Goal: Task Accomplishment & Management: Manage account settings

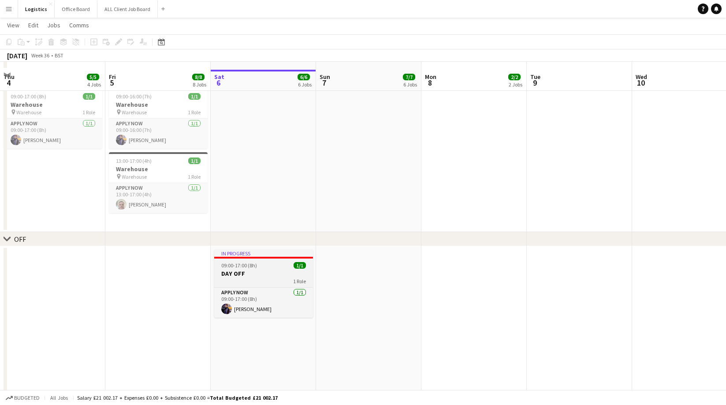
scroll to position [1056, 0]
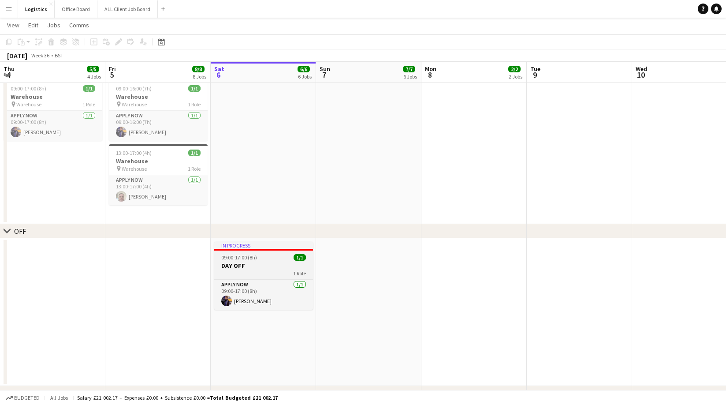
click at [241, 264] on h3 "DAY OFF" at bounding box center [263, 265] width 99 height 8
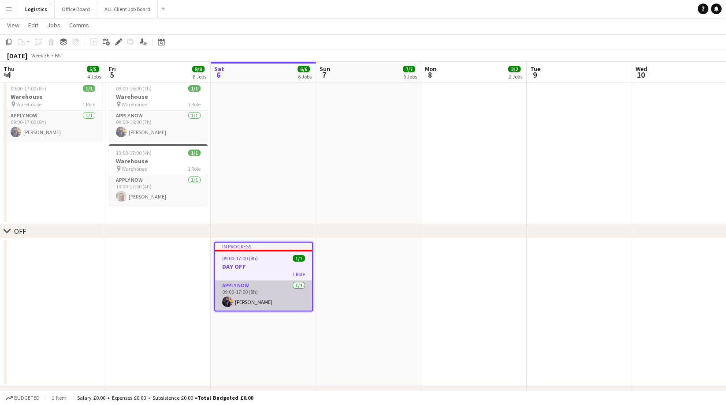
click at [258, 296] on app-card-role "APPLY NOW [DATE] 09:00-17:00 (8h) [PERSON_NAME]" at bounding box center [263, 295] width 97 height 30
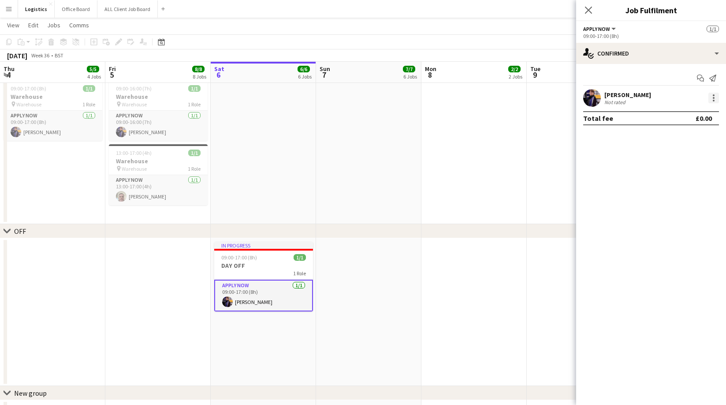
click at [716, 98] on div at bounding box center [714, 98] width 11 height 11
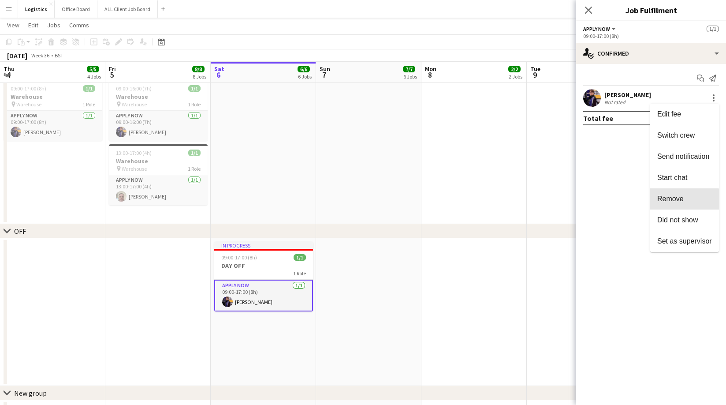
click at [666, 201] on span "Remove" at bounding box center [670, 198] width 26 height 7
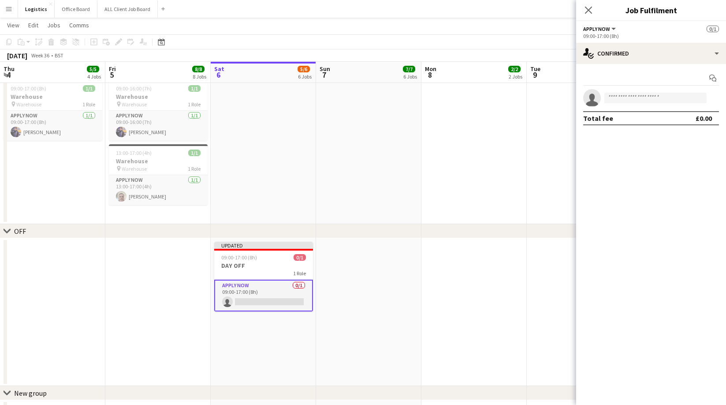
click at [590, 10] on icon "Close pop-in" at bounding box center [588, 10] width 7 height 7
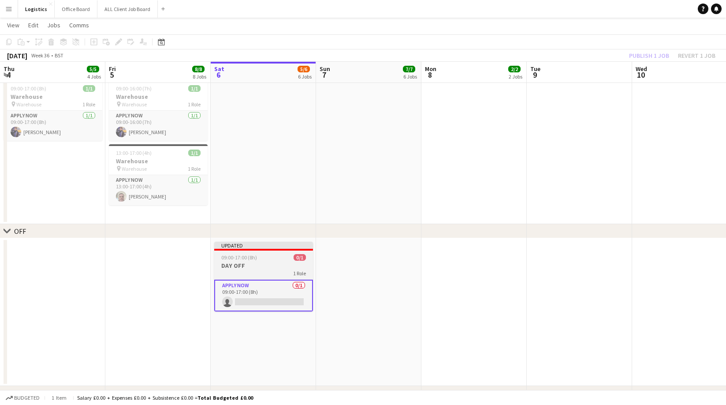
click at [245, 253] on app-job-card "Updated 09:00-17:00 (8h) 0/1 DAY OFF 1 Role APPLY NOW 0/1 09:00-17:00 (8h) sing…" at bounding box center [263, 277] width 99 height 70
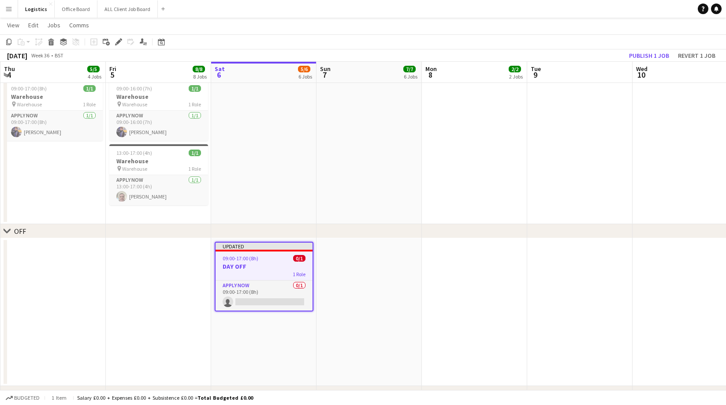
scroll to position [1093, 0]
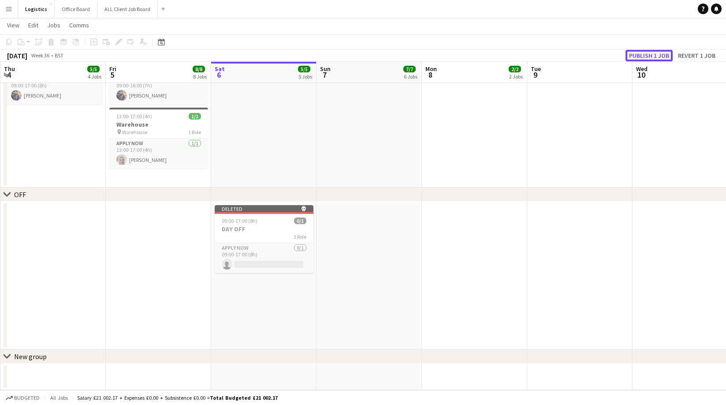
click at [640, 53] on button "Publish 1 job" at bounding box center [649, 55] width 47 height 11
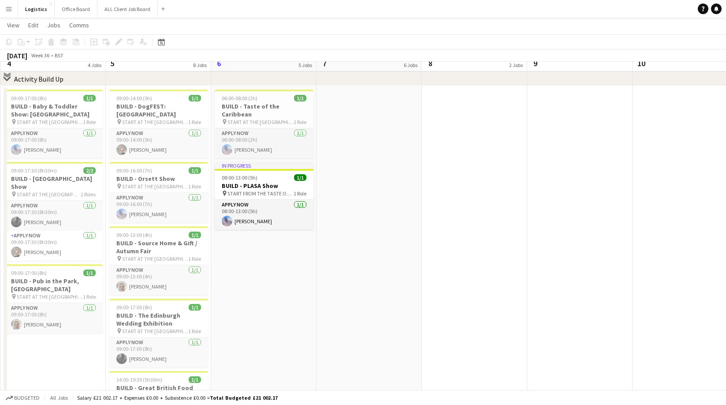
scroll to position [0, 0]
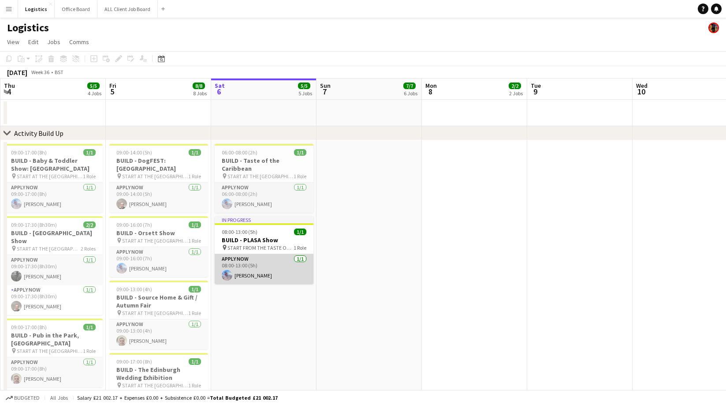
click at [247, 265] on app-card-role "APPLY NOW [DATE] 08:00-13:00 (5h) [PERSON_NAME]" at bounding box center [264, 269] width 99 height 30
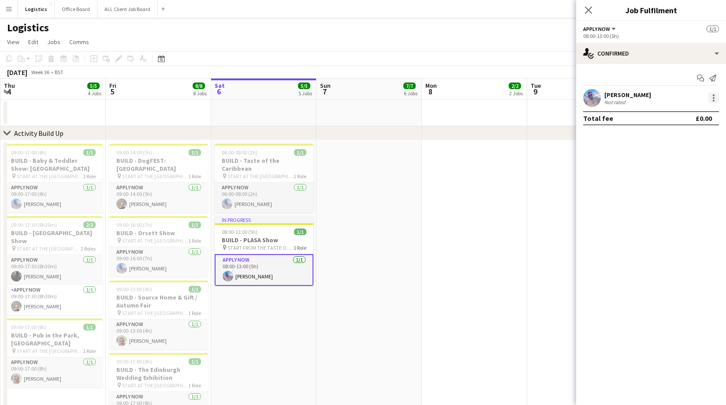
click at [713, 97] on div at bounding box center [714, 98] width 2 height 2
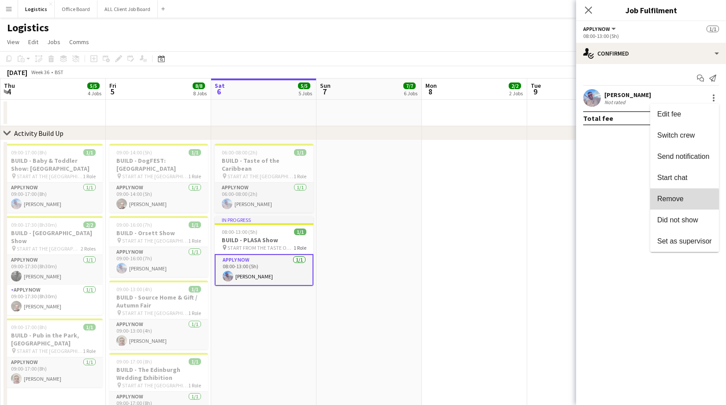
click at [666, 200] on span "Remove" at bounding box center [670, 198] width 26 height 7
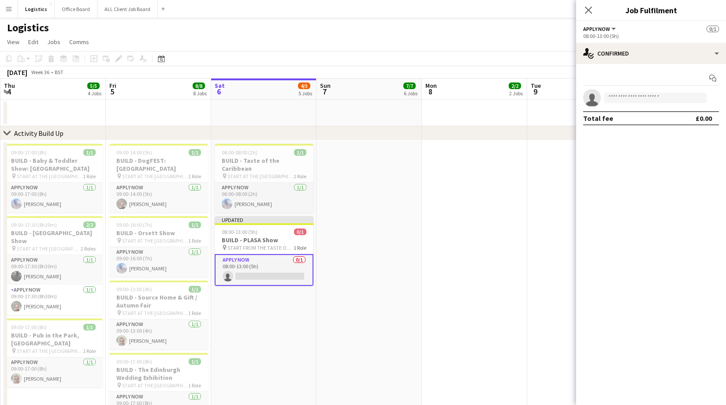
click at [239, 267] on app-card-role "APPLY NOW 0/1 08:00-13:00 (5h) single-neutral-actions" at bounding box center [264, 270] width 99 height 32
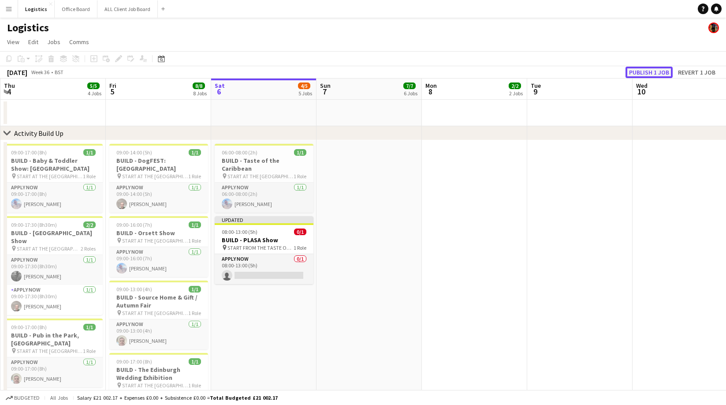
click at [648, 71] on button "Publish 1 job" at bounding box center [649, 72] width 47 height 11
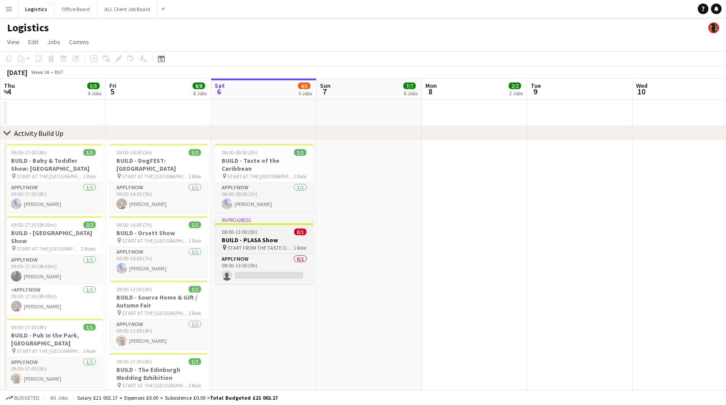
click at [253, 236] on h3 "BUILD - PLASA Show" at bounding box center [264, 240] width 99 height 8
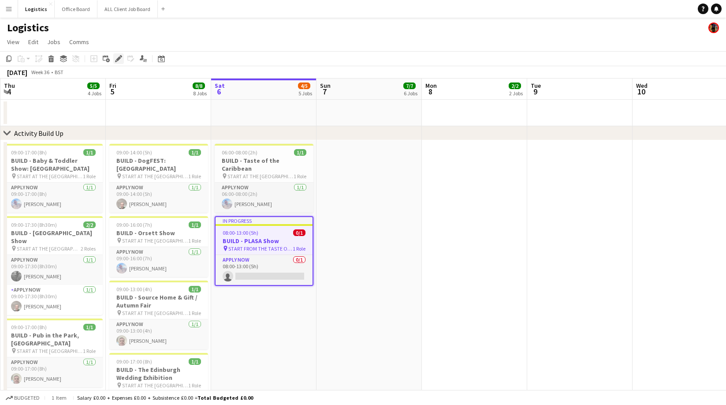
click at [117, 60] on icon at bounding box center [118, 58] width 5 height 5
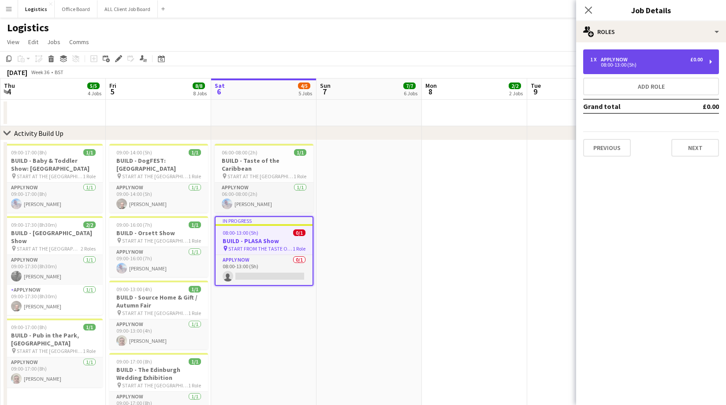
click at [598, 65] on div "08:00-13:00 (5h)" at bounding box center [646, 65] width 112 height 4
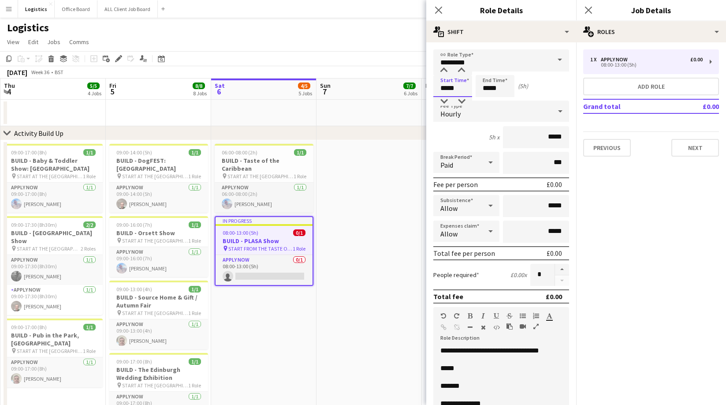
drag, startPoint x: 459, startPoint y: 87, endPoint x: 454, endPoint y: 80, distance: 9.1
click at [459, 86] on input "*****" at bounding box center [452, 86] width 39 height 22
click at [441, 69] on div at bounding box center [444, 70] width 18 height 9
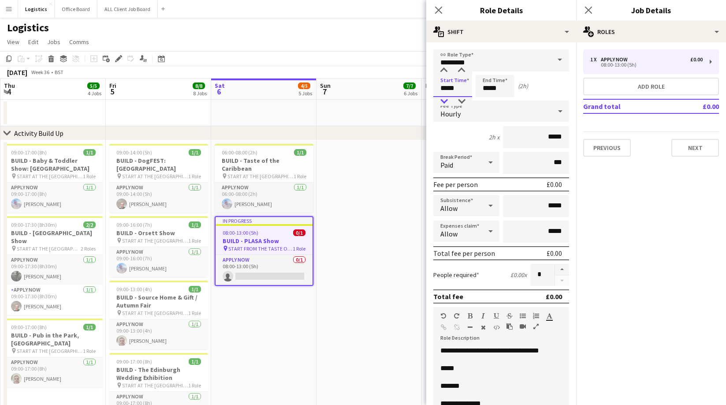
click at [446, 102] on div at bounding box center [444, 101] width 18 height 9
click at [462, 70] on div at bounding box center [462, 70] width 18 height 9
type input "*****"
click at [462, 70] on div at bounding box center [462, 70] width 18 height 9
drag, startPoint x: 473, startPoint y: 395, endPoint x: 441, endPoint y: 395, distance: 31.7
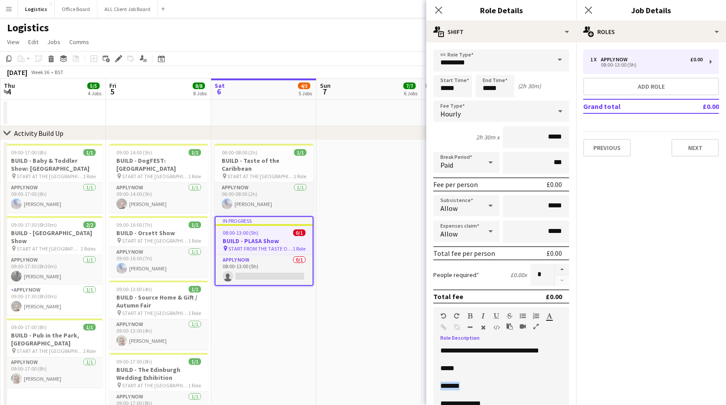
click at [441, 390] on p "*******" at bounding box center [501, 385] width 122 height 9
click at [484, 87] on input "*****" at bounding box center [495, 86] width 39 height 22
click at [487, 71] on div at bounding box center [487, 70] width 18 height 9
type input "*****"
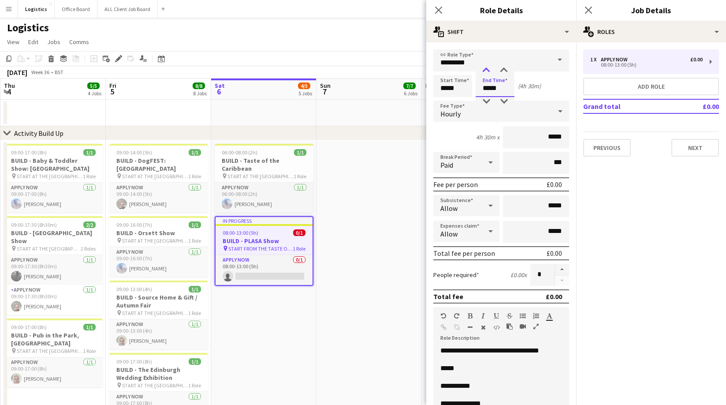
click at [487, 70] on div at bounding box center [487, 70] width 18 height 9
click at [459, 87] on input "*****" at bounding box center [452, 86] width 39 height 22
click at [464, 101] on div at bounding box center [462, 101] width 18 height 9
type input "*****"
click at [464, 101] on div at bounding box center [462, 101] width 18 height 9
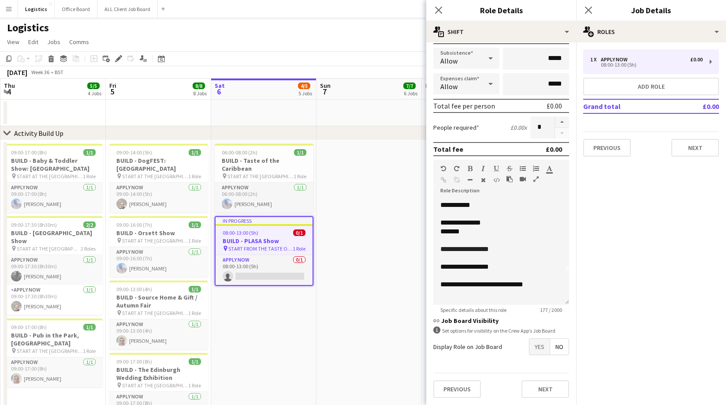
scroll to position [42, 0]
click at [437, 9] on icon at bounding box center [438, 10] width 8 height 8
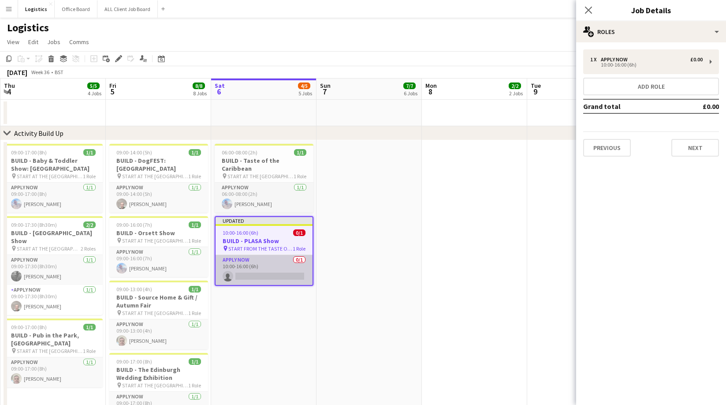
click at [270, 266] on app-card-role "APPLY NOW 0/1 10:00-16:00 (6h) single-neutral-actions" at bounding box center [264, 270] width 97 height 30
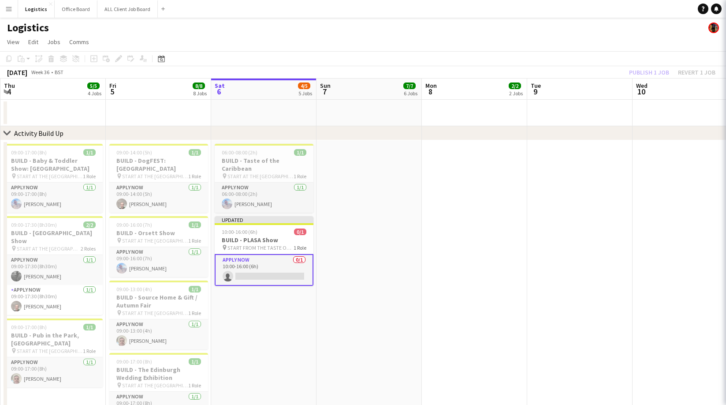
scroll to position [0, 209]
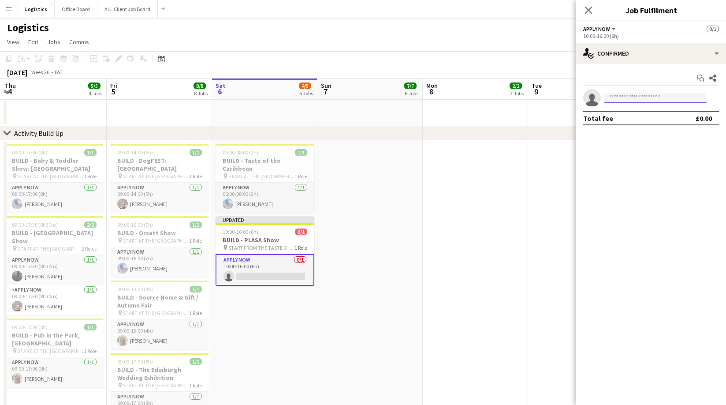
click at [613, 98] on input at bounding box center [656, 98] width 102 height 11
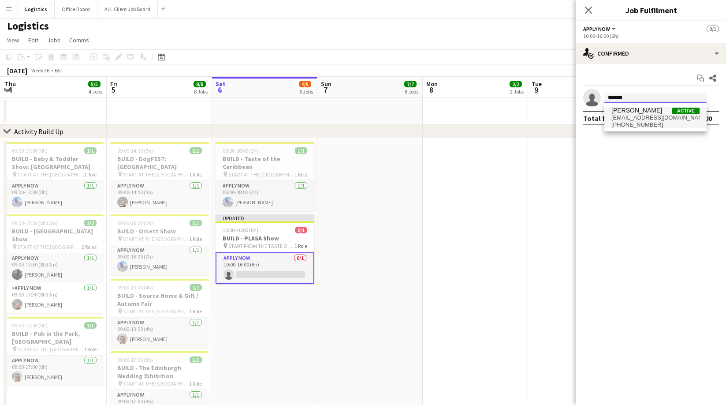
type input "*******"
click at [624, 122] on span "[PHONE_NUMBER]" at bounding box center [656, 124] width 88 height 7
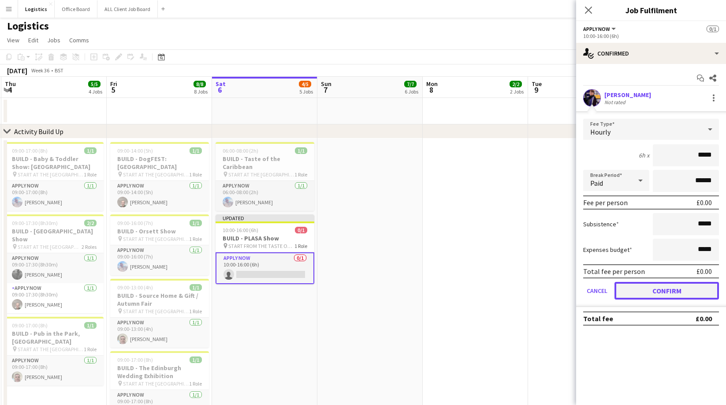
click at [649, 291] on button "Confirm" at bounding box center [667, 291] width 105 height 18
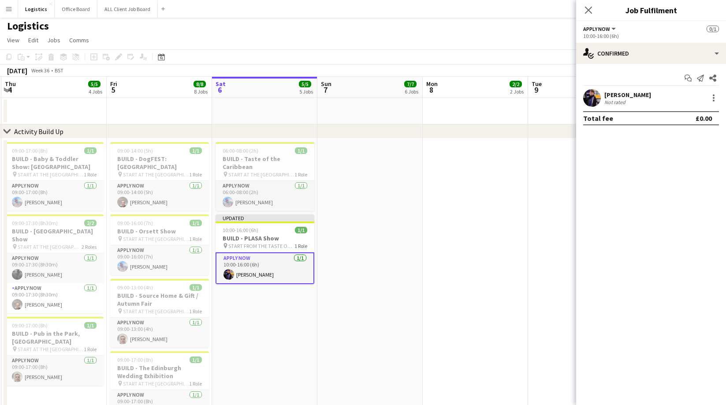
click at [590, 9] on icon at bounding box center [588, 10] width 7 height 7
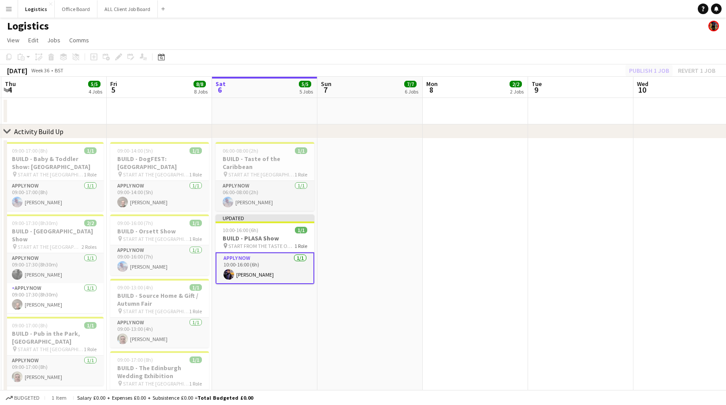
click at [654, 71] on div "Publish 1 job Revert 1 job" at bounding box center [673, 70] width 108 height 11
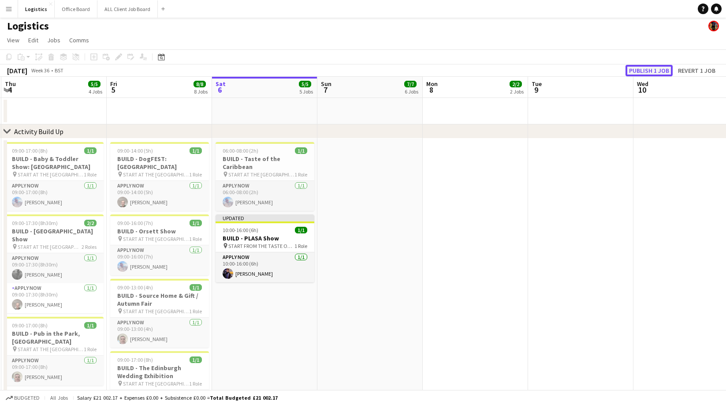
click at [649, 71] on button "Publish 1 job" at bounding box center [649, 70] width 47 height 11
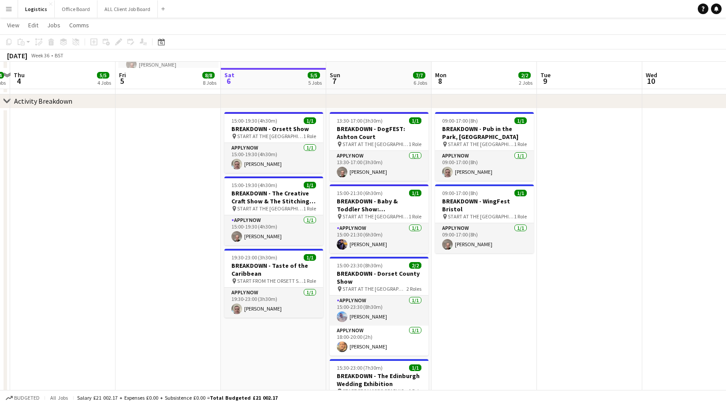
scroll to position [429, 0]
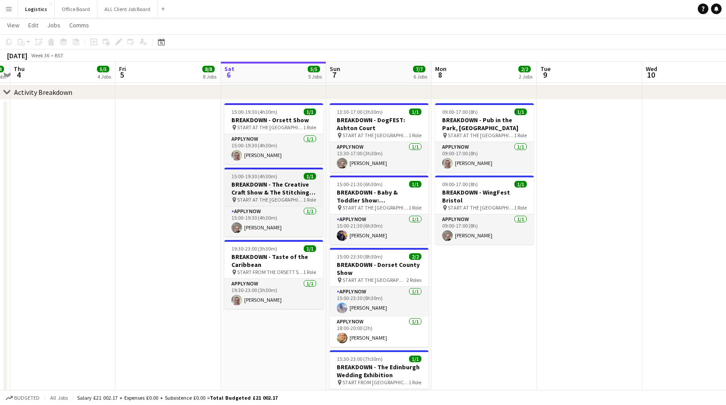
click at [265, 187] on h3 "BREAKDOWN - The Creative Craft Show & The Stitching Show" at bounding box center [273, 188] width 99 height 16
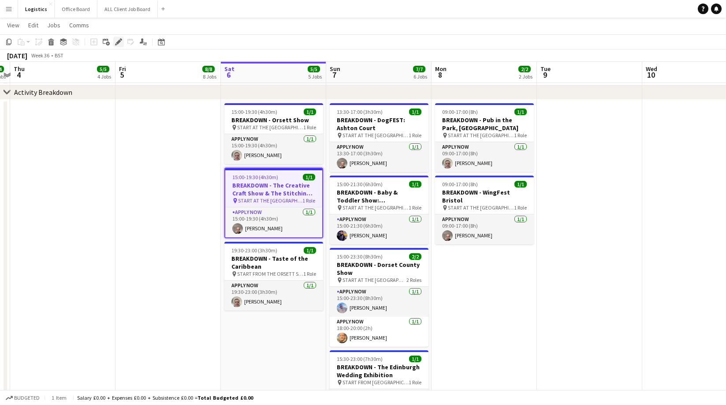
click at [118, 41] on icon at bounding box center [118, 42] width 5 height 5
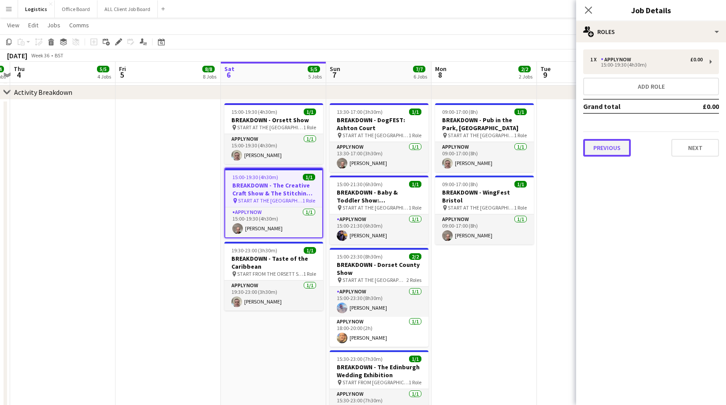
click at [616, 147] on button "Previous" at bounding box center [607, 148] width 48 height 18
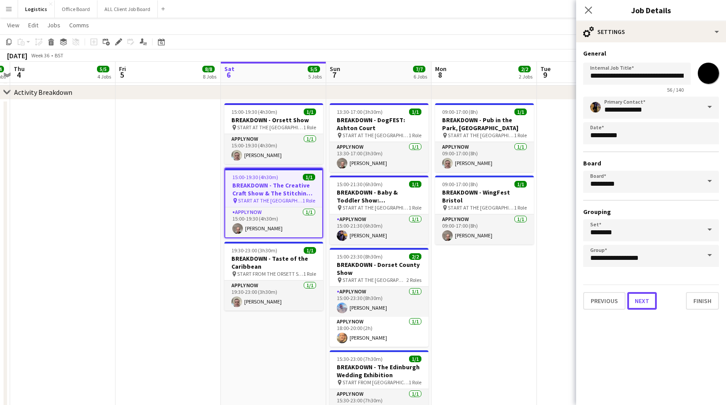
click at [635, 296] on button "Next" at bounding box center [642, 301] width 30 height 18
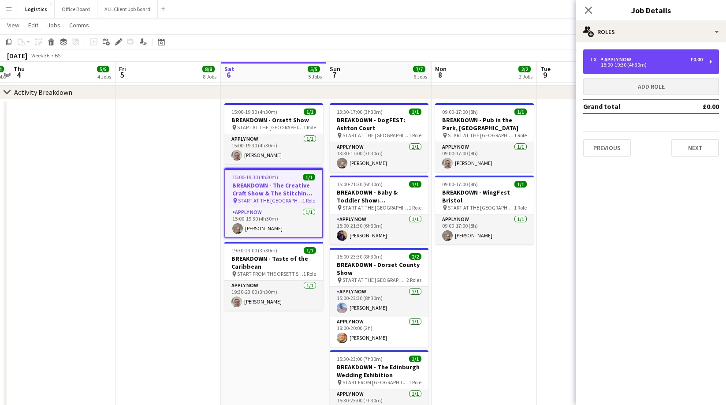
drag, startPoint x: 624, startPoint y: 66, endPoint x: 610, endPoint y: 80, distance: 20.0
click at [624, 65] on div "15:00-19:30 (4h30m)" at bounding box center [646, 65] width 112 height 4
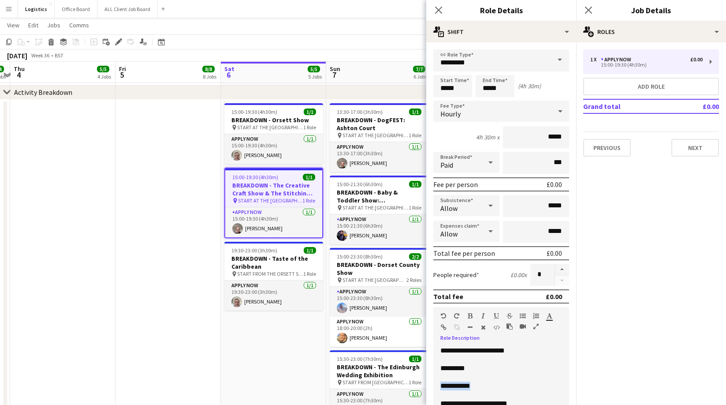
drag, startPoint x: 485, startPoint y: 383, endPoint x: 437, endPoint y: 384, distance: 47.6
click at [437, 384] on div "**********" at bounding box center [501, 399] width 136 height 106
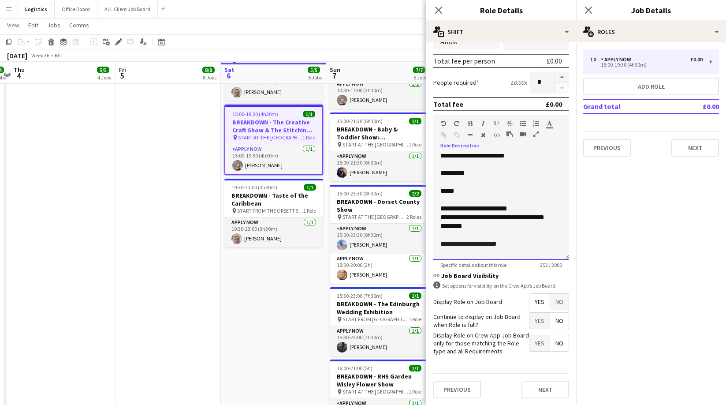
scroll to position [493, 0]
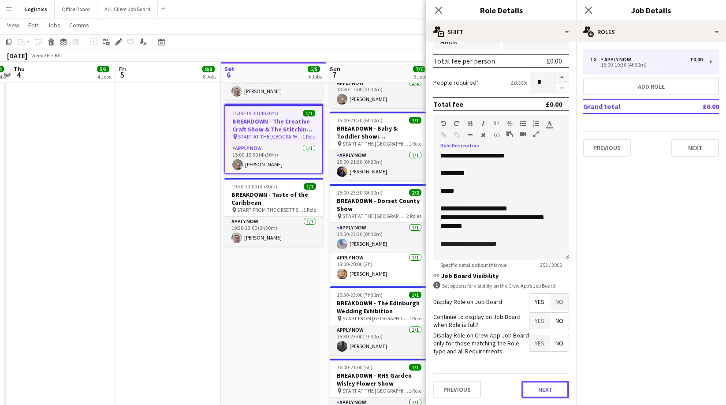
click at [544, 396] on button "Next" at bounding box center [546, 390] width 48 height 18
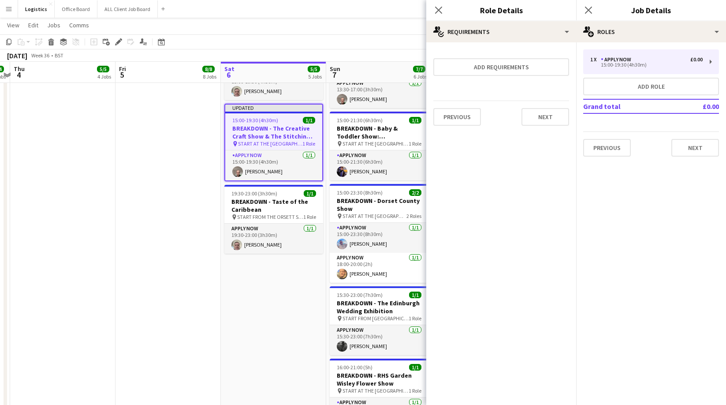
scroll to position [0, 0]
click at [541, 120] on button "Next" at bounding box center [546, 117] width 48 height 18
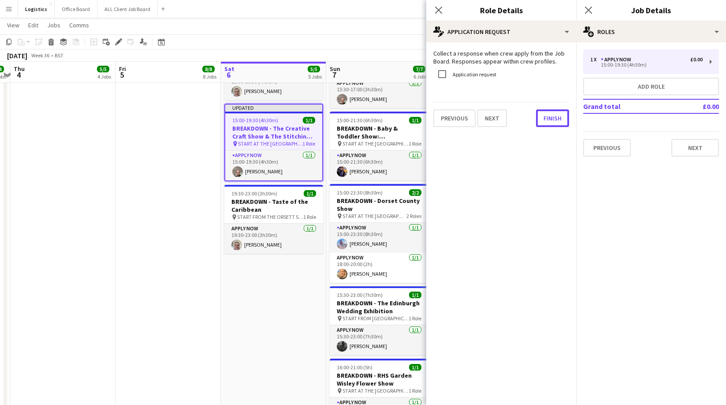
drag, startPoint x: 549, startPoint y: 117, endPoint x: 558, endPoint y: 105, distance: 14.6
click at [549, 117] on button "Finish" at bounding box center [552, 118] width 33 height 18
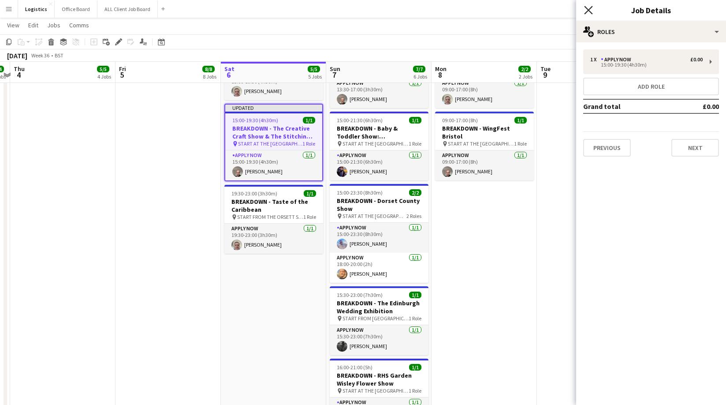
click at [590, 11] on icon at bounding box center [588, 10] width 8 height 8
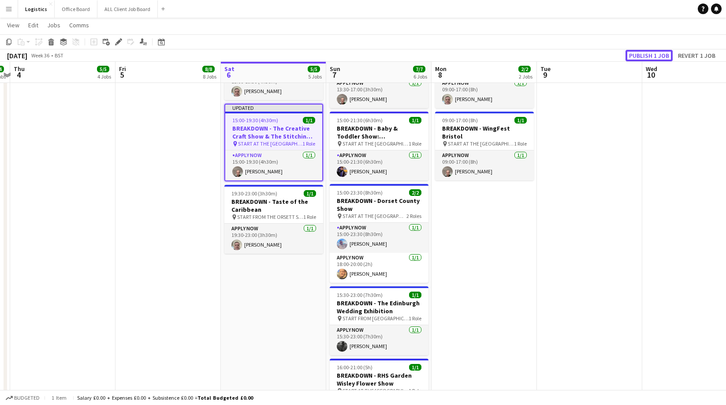
click at [635, 54] on button "Publish 1 job" at bounding box center [649, 55] width 47 height 11
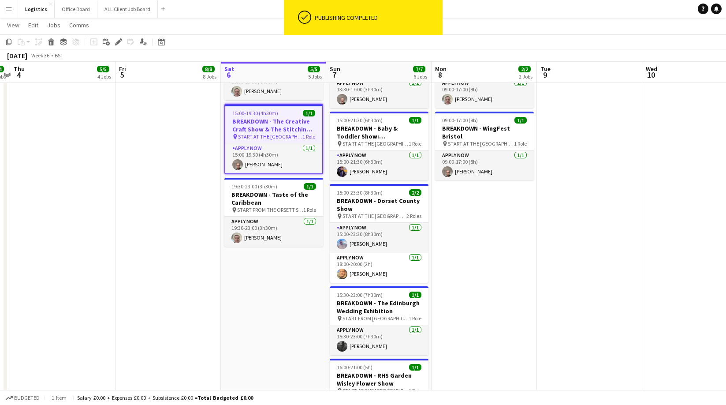
click at [164, 138] on app-date-cell at bounding box center [168, 278] width 105 height 485
